Goal: Task Accomplishment & Management: Use online tool/utility

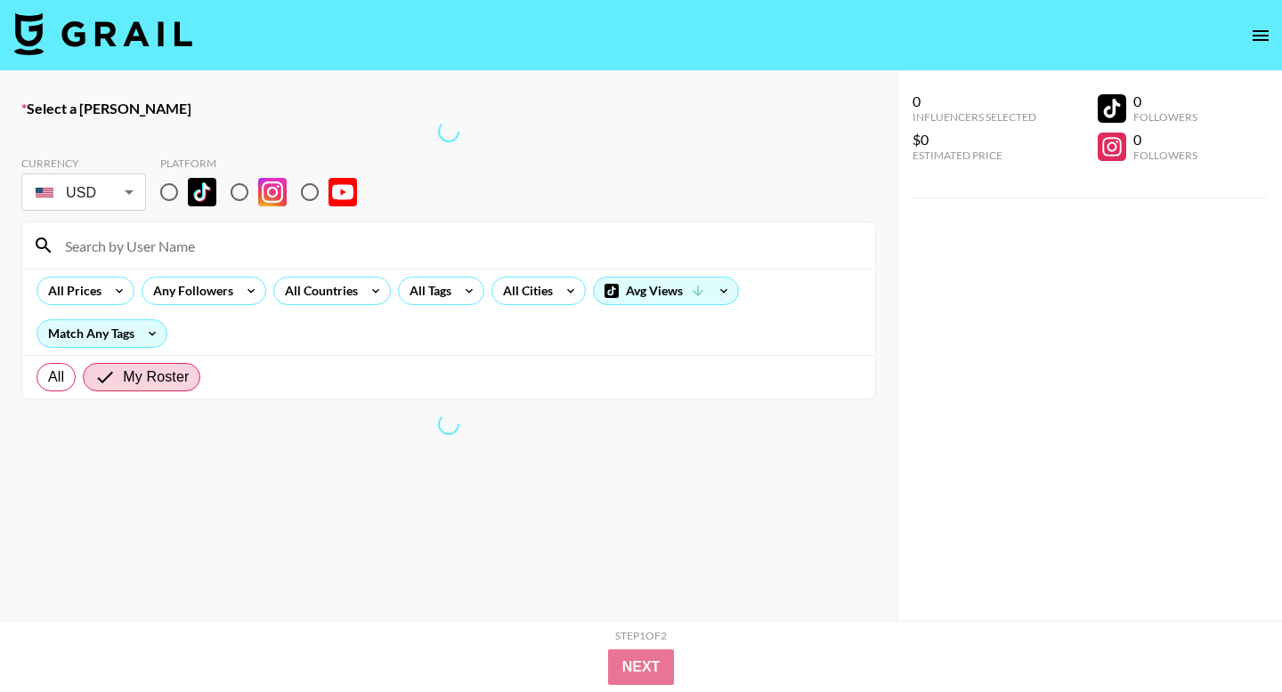
click at [94, 41] on img at bounding box center [103, 33] width 178 height 43
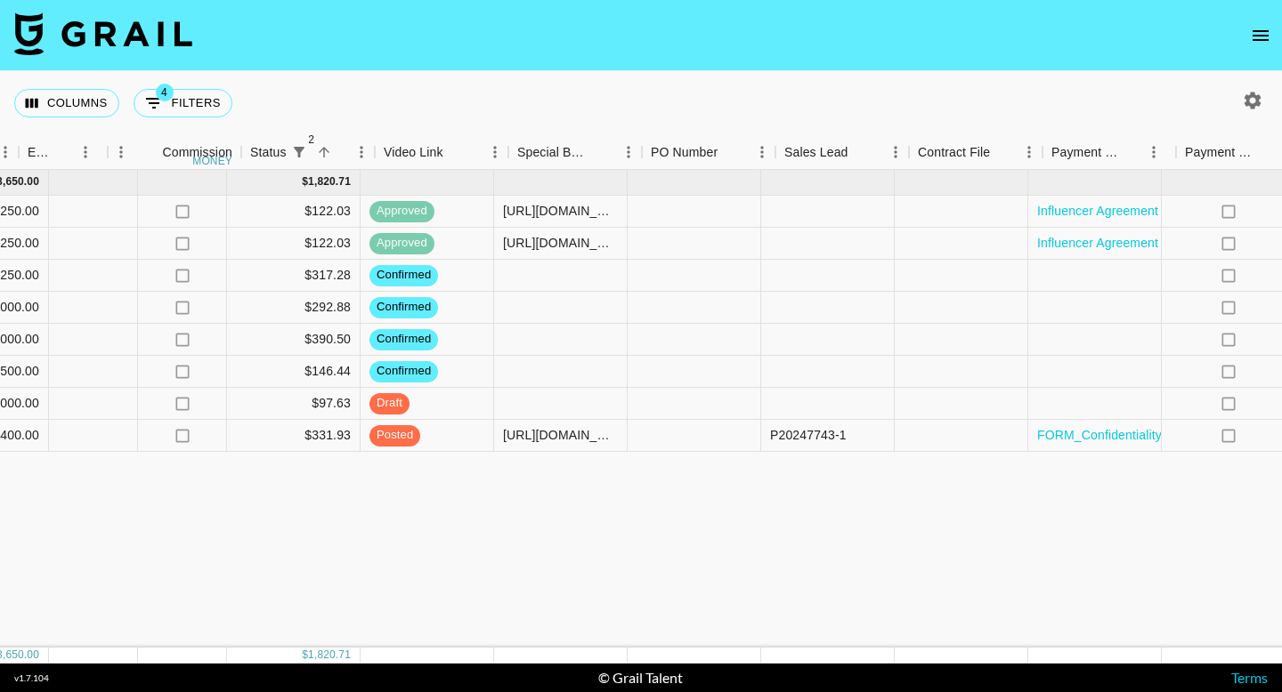
scroll to position [0, 1540]
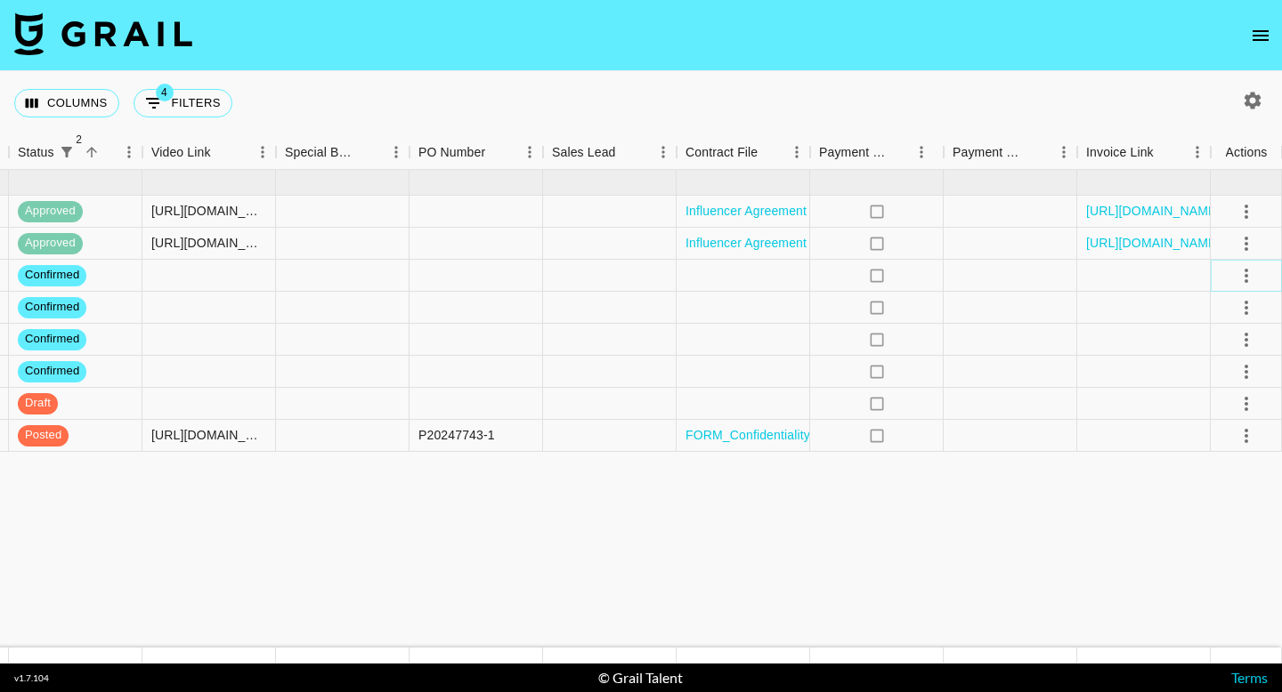
click at [1236, 269] on icon "select merge strategy" at bounding box center [1245, 275] width 21 height 21
click at [1211, 371] on li "Draft Created" at bounding box center [1224, 378] width 116 height 32
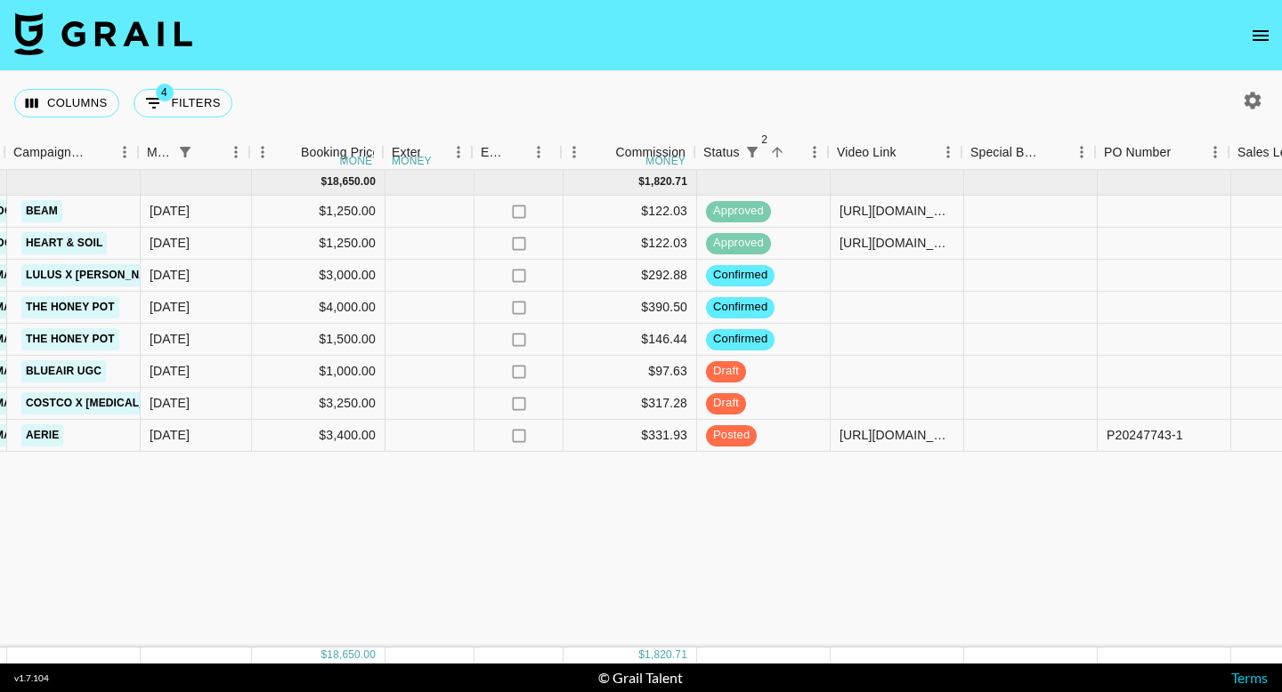
scroll to position [0, 854]
